Goal: Navigation & Orientation: Understand site structure

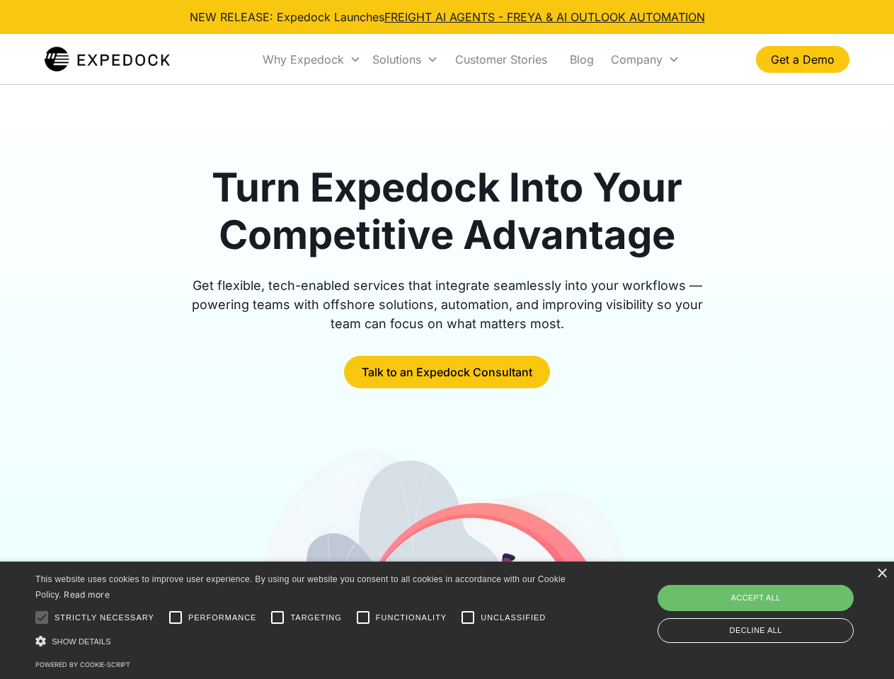
click at [312, 59] on div "Why Expedock" at bounding box center [302, 59] width 81 height 14
click at [405, 59] on div "Solutions" at bounding box center [396, 59] width 49 height 14
click at [644, 59] on div "Company" at bounding box center [637, 59] width 52 height 14
click at [42, 618] on div at bounding box center [42, 617] width 28 height 28
click at [175, 618] on input "Performance" at bounding box center [175, 617] width 28 height 28
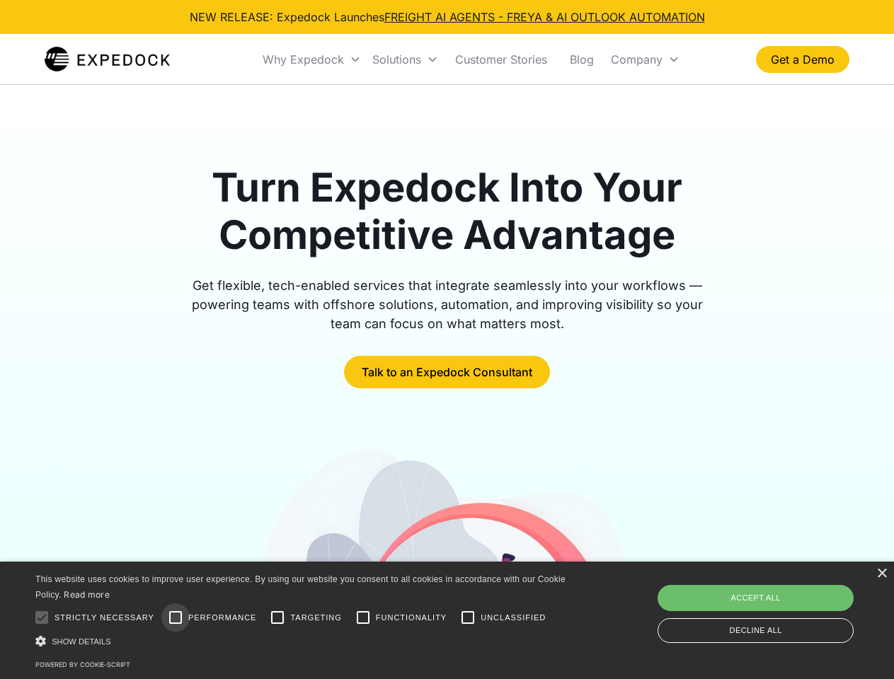
checkbox input "true"
click at [277, 618] on input "Targeting" at bounding box center [277, 617] width 28 height 28
checkbox input "true"
click at [363, 618] on input "Functionality" at bounding box center [363, 617] width 28 height 28
checkbox input "true"
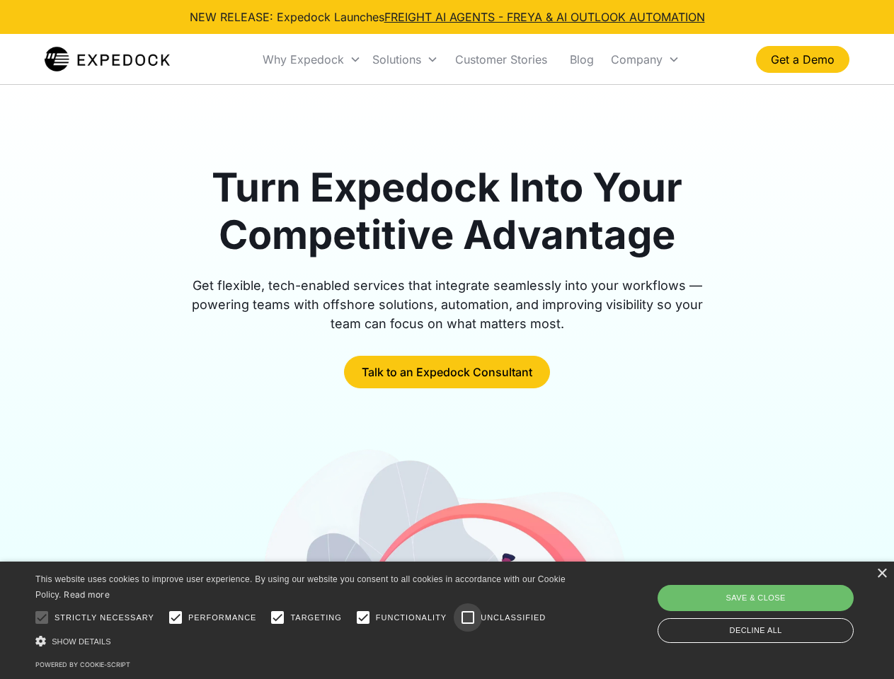
click at [468, 618] on input "Unclassified" at bounding box center [467, 617] width 28 height 28
checkbox input "true"
click at [303, 641] on div "Show details Hide details" at bounding box center [302, 641] width 535 height 15
